Goal: Book appointment/travel/reservation

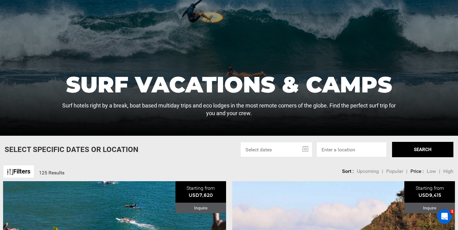
scroll to position [72, 0]
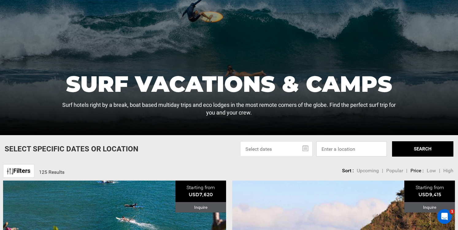
click at [332, 150] on input at bounding box center [351, 148] width 70 height 15
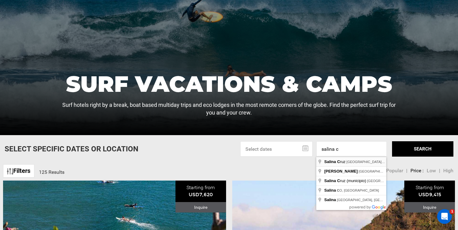
type input "Salina Cruz, [GEOGRAPHIC_DATA], [GEOGRAPHIC_DATA]"
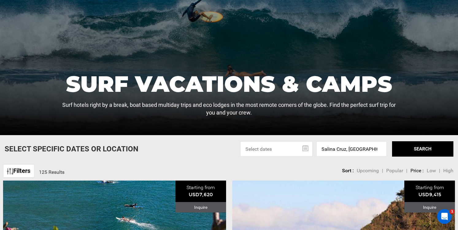
click at [413, 150] on button "SEARCH" at bounding box center [422, 148] width 61 height 15
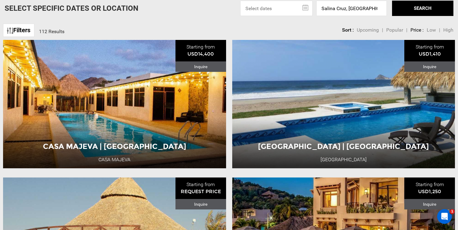
scroll to position [216, 0]
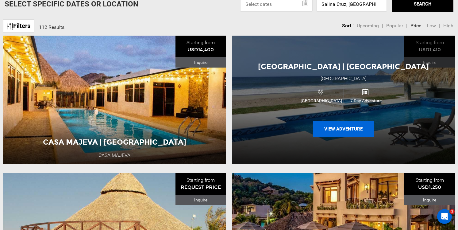
click at [328, 129] on button "View Adventure" at bounding box center [343, 128] width 61 height 15
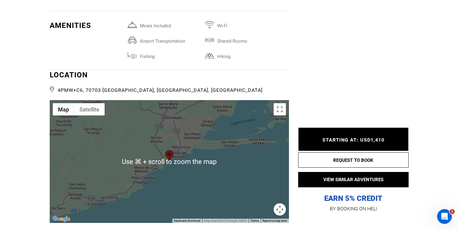
scroll to position [1624, 0]
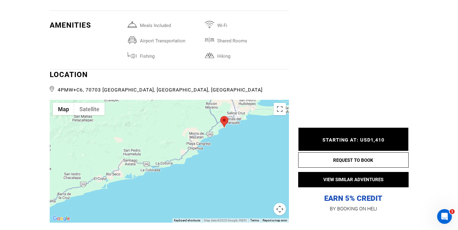
drag, startPoint x: 107, startPoint y: 178, endPoint x: 163, endPoint y: 144, distance: 64.9
click at [163, 144] on div at bounding box center [169, 161] width 239 height 123
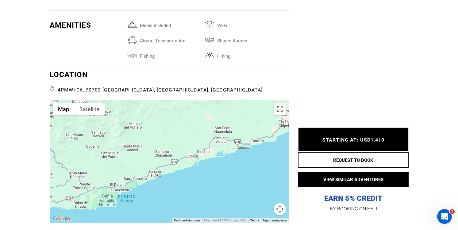
drag, startPoint x: 113, startPoint y: 162, endPoint x: 205, endPoint y: 140, distance: 94.6
click at [205, 140] on div at bounding box center [169, 161] width 239 height 123
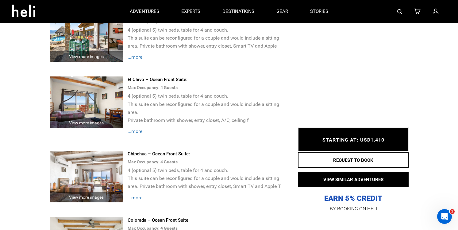
scroll to position [1128, 0]
